Goal: Entertainment & Leisure: Consume media (video, audio)

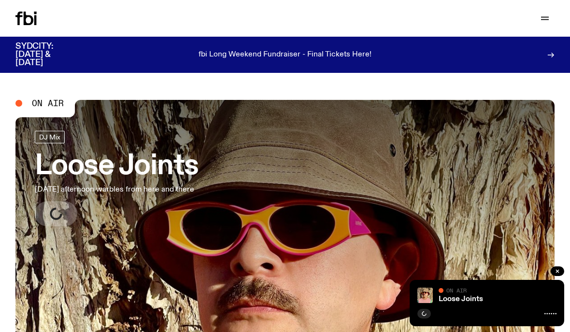
click at [22, 24] on icon at bounding box center [25, 19] width 21 height 14
click at [36, 21] on icon at bounding box center [35, 20] width 2 height 10
click at [552, 275] on button "button" at bounding box center [558, 272] width 14 height 10
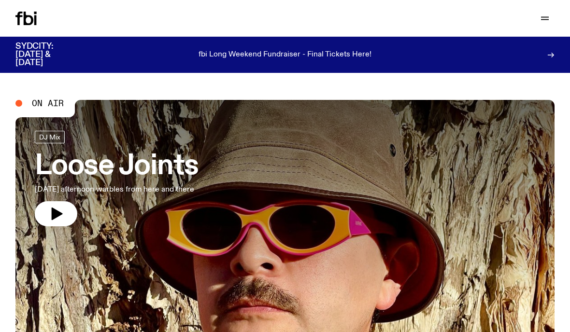
click at [60, 202] on button "button" at bounding box center [56, 213] width 42 height 25
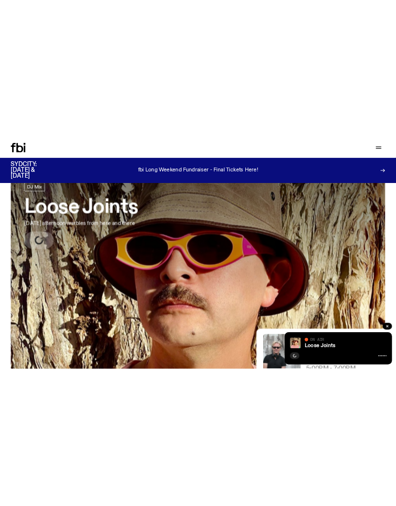
scroll to position [62, 0]
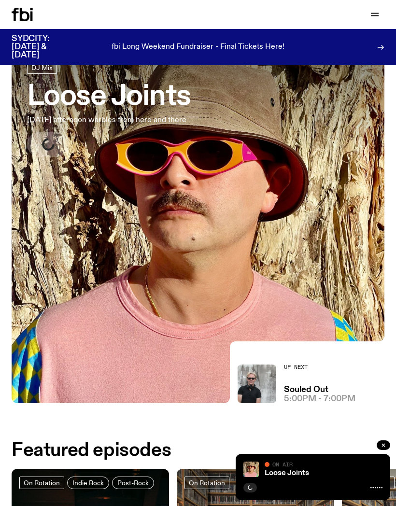
click at [335, 332] on div "Loose Joints" at bounding box center [323, 473] width 120 height 7
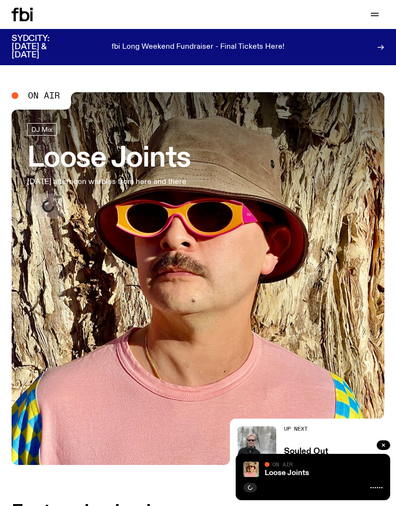
click at [377, 498] on div "Loose Joints On Air On Air" at bounding box center [313, 477] width 155 height 46
click at [377, 488] on icon at bounding box center [376, 488] width 12 height 8
click at [347, 477] on div "Loose Joints" at bounding box center [323, 473] width 120 height 7
click at [380, 450] on button "button" at bounding box center [384, 445] width 14 height 10
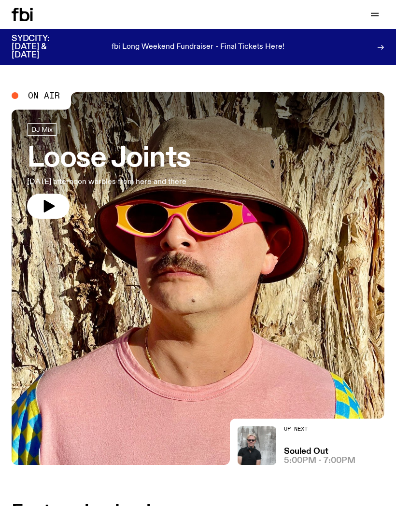
click at [47, 208] on icon "button" at bounding box center [49, 206] width 11 height 13
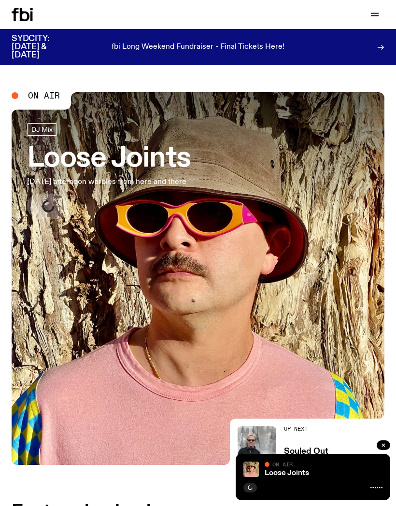
click at [51, 93] on span "On Air" at bounding box center [44, 95] width 32 height 9
click at [374, 17] on icon "button" at bounding box center [375, 15] width 12 height 12
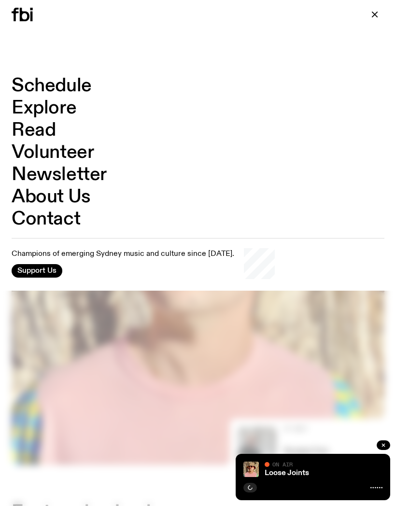
click at [75, 90] on link "Schedule" at bounding box center [52, 86] width 80 height 18
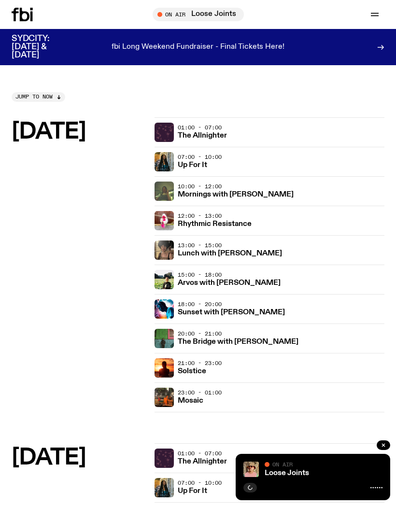
click at [26, 1] on div "Schedule Explore Read Volunteer Newsletter On Air Loose Joints Tune in live On …" at bounding box center [198, 14] width 396 height 29
click at [28, 20] on icon at bounding box center [25, 15] width 10 height 14
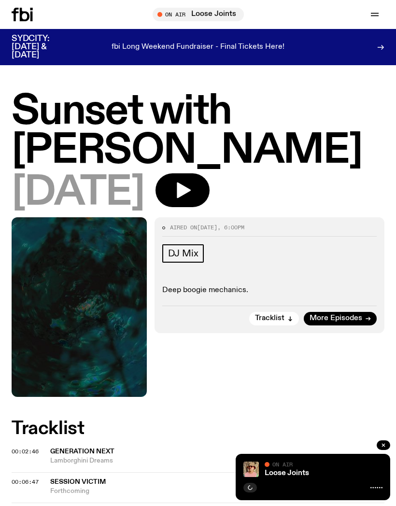
click at [30, 19] on icon at bounding box center [22, 15] width 21 height 14
